Goal: Navigation & Orientation: Find specific page/section

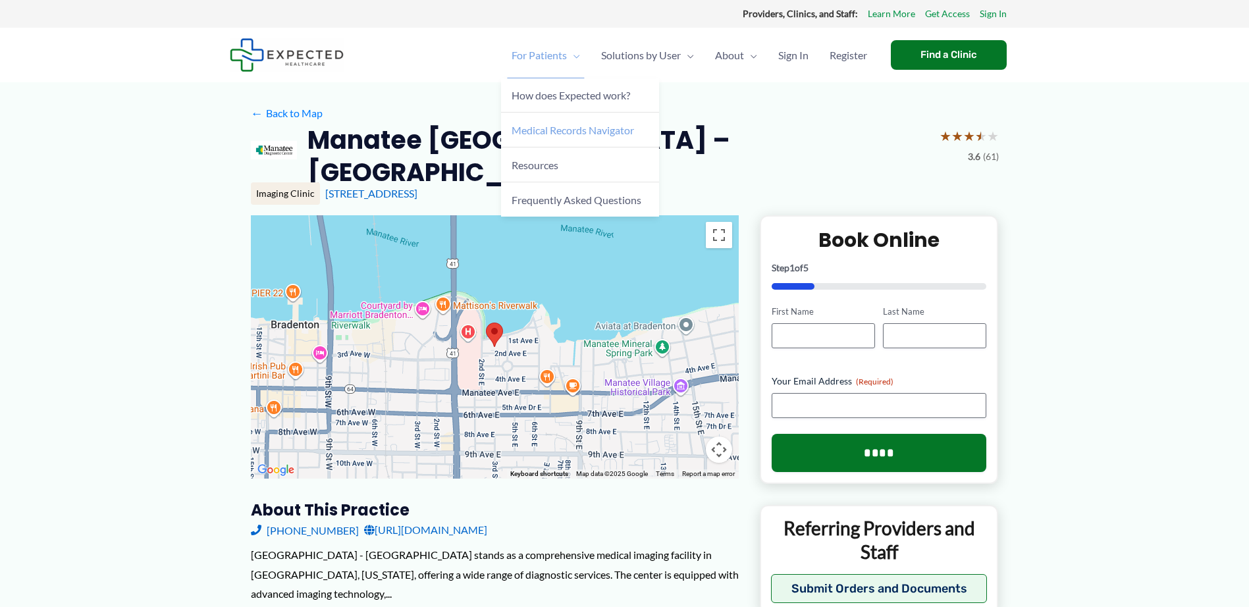
click at [587, 133] on span "Medical Records Navigator" at bounding box center [573, 130] width 123 height 13
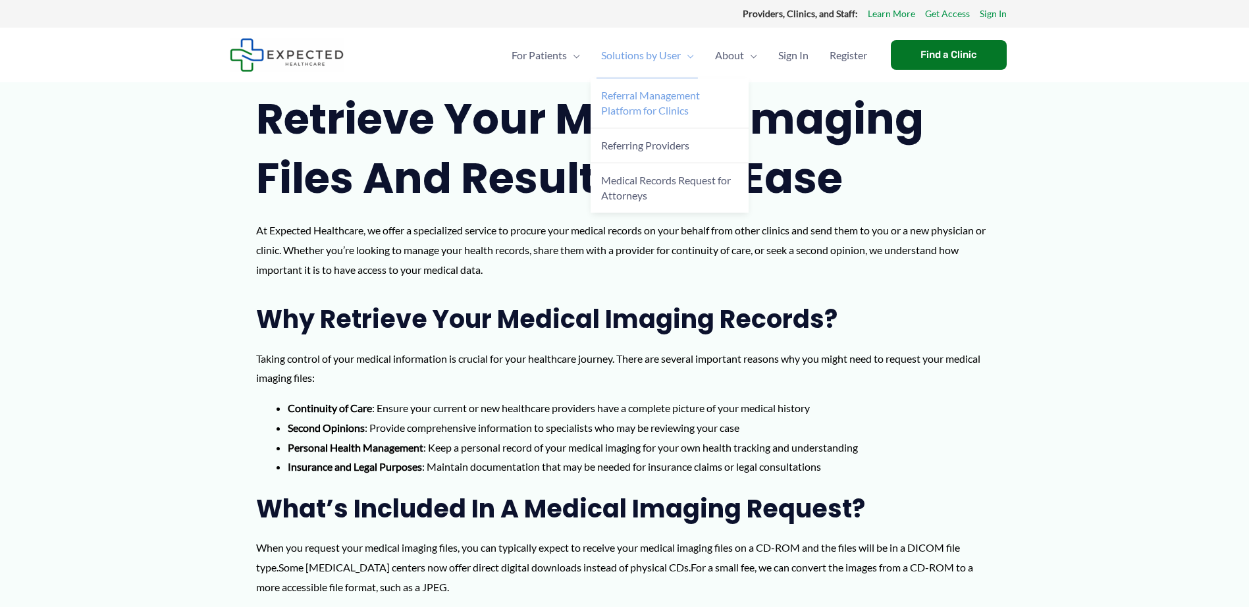
click at [647, 96] on span "Referral Management Platform for Clinics" at bounding box center [650, 103] width 99 height 28
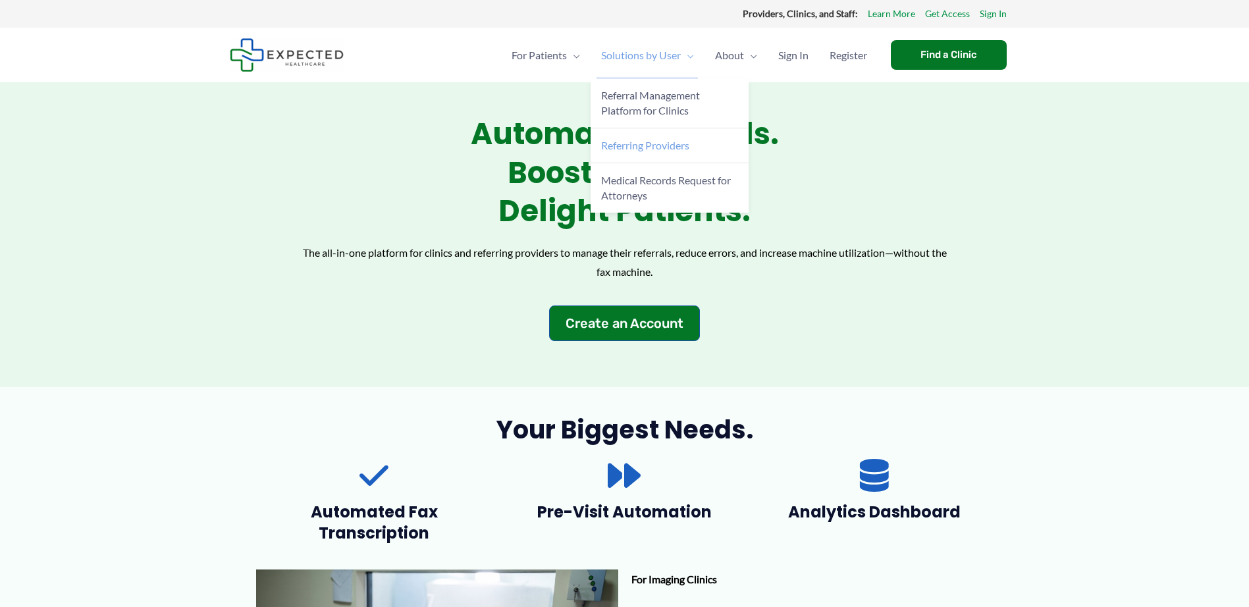
click at [627, 152] on link "Referring Providers" at bounding box center [670, 145] width 158 height 35
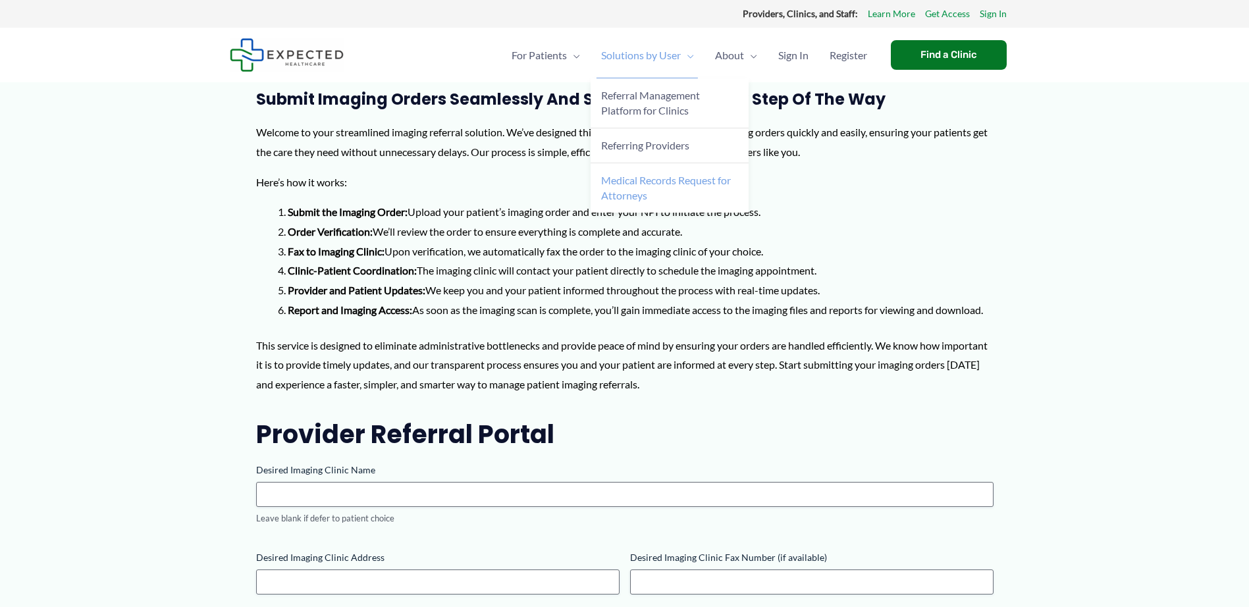
click at [684, 190] on link "Medical Records Request for Attorneys" at bounding box center [670, 187] width 158 height 49
